Goal: Check status: Check status

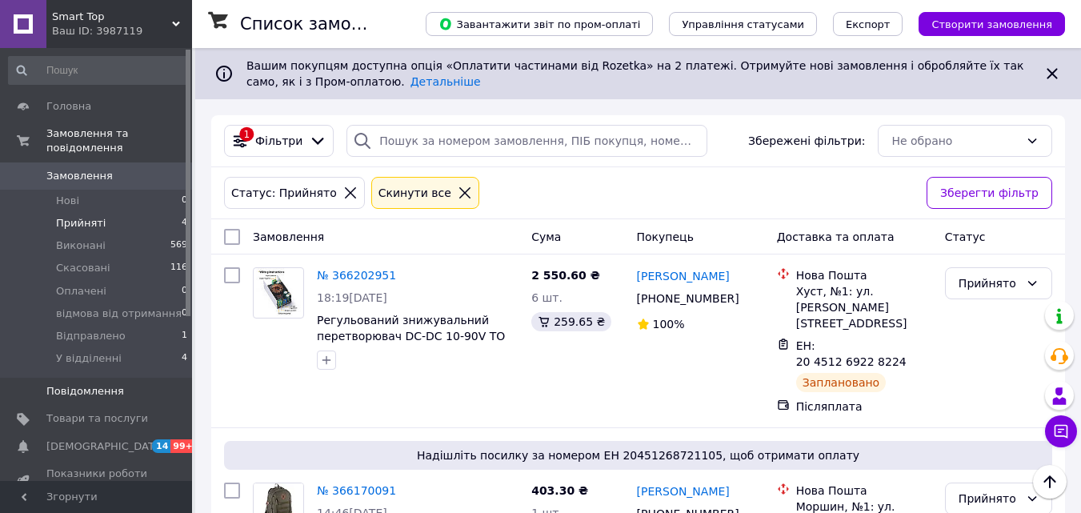
scroll to position [298, 0]
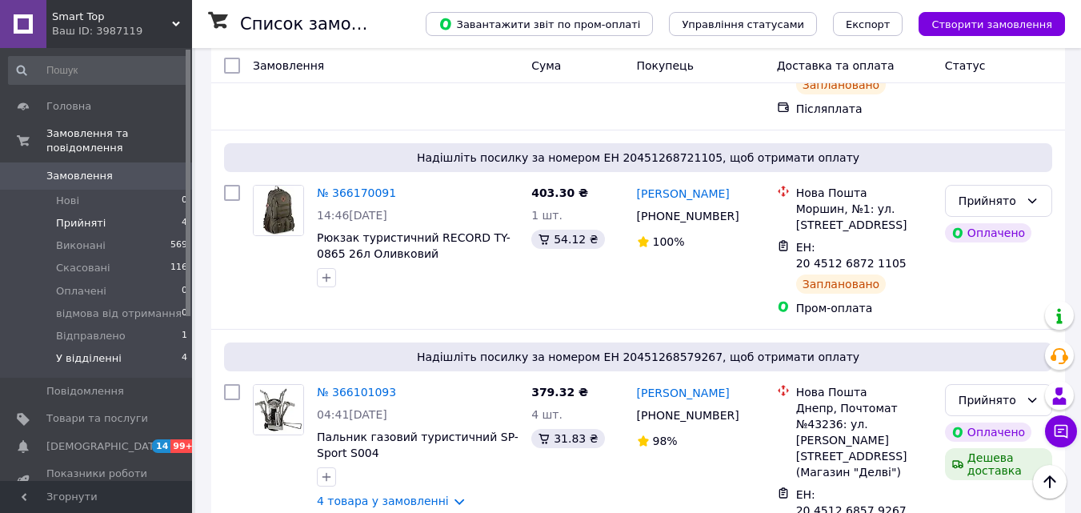
click at [104, 351] on span "У відділенні" at bounding box center [89, 358] width 66 height 14
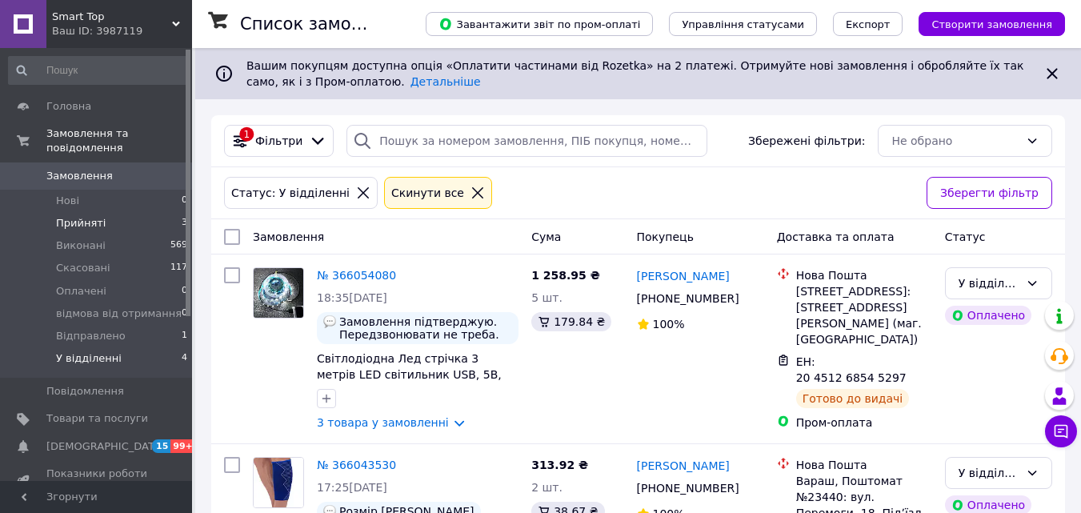
click at [97, 216] on span "Прийняті" at bounding box center [81, 223] width 50 height 14
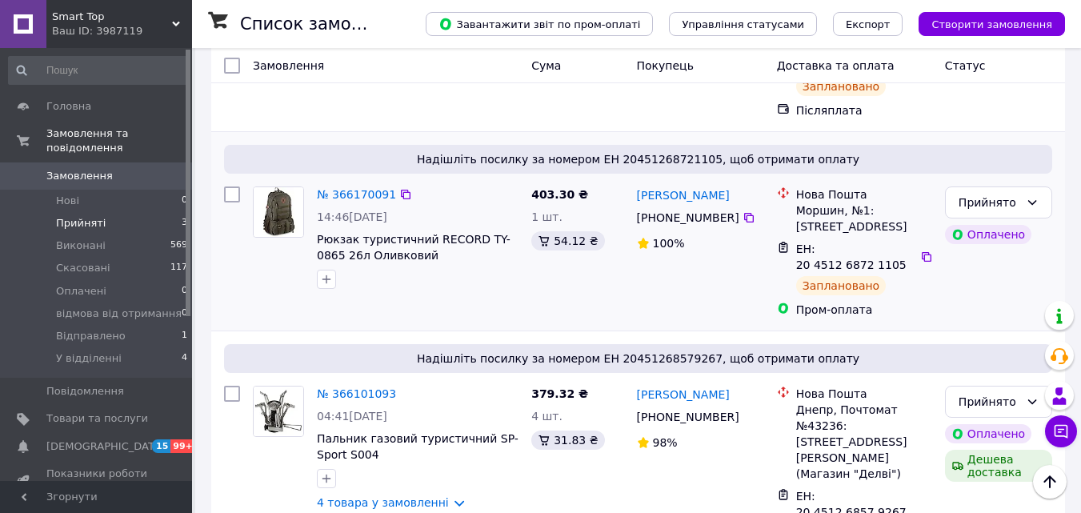
scroll to position [298, 0]
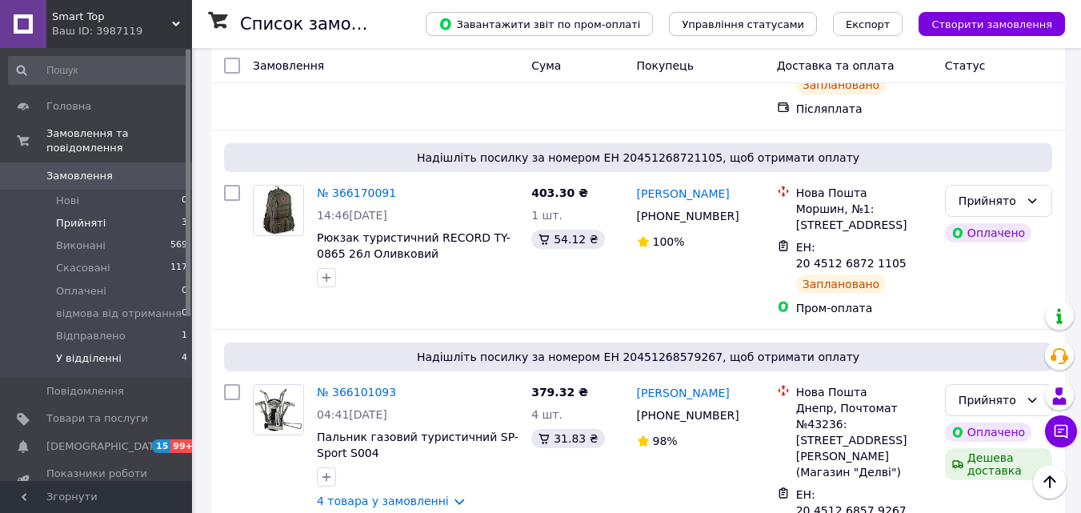
click at [84, 351] on span "У відділенні" at bounding box center [89, 358] width 66 height 14
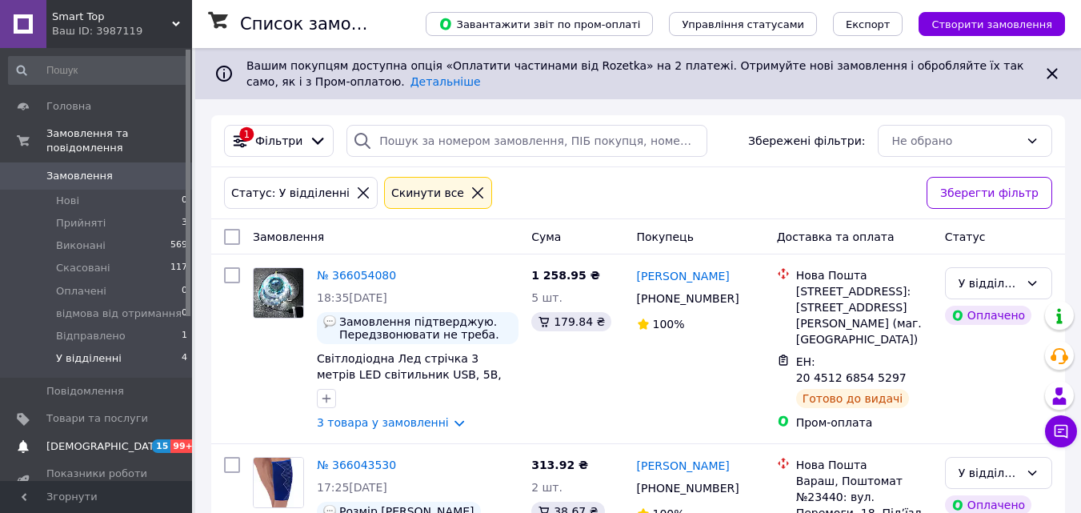
click at [85, 439] on span "[DEMOGRAPHIC_DATA]" at bounding box center [105, 446] width 118 height 14
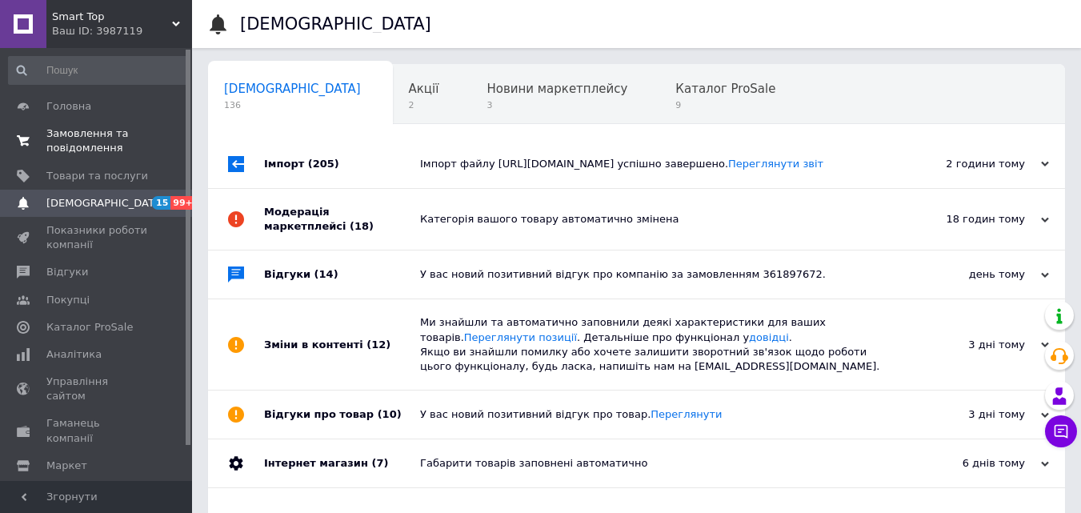
click at [89, 145] on span "Замовлення та повідомлення" at bounding box center [97, 140] width 102 height 29
